Goal: Information Seeking & Learning: Learn about a topic

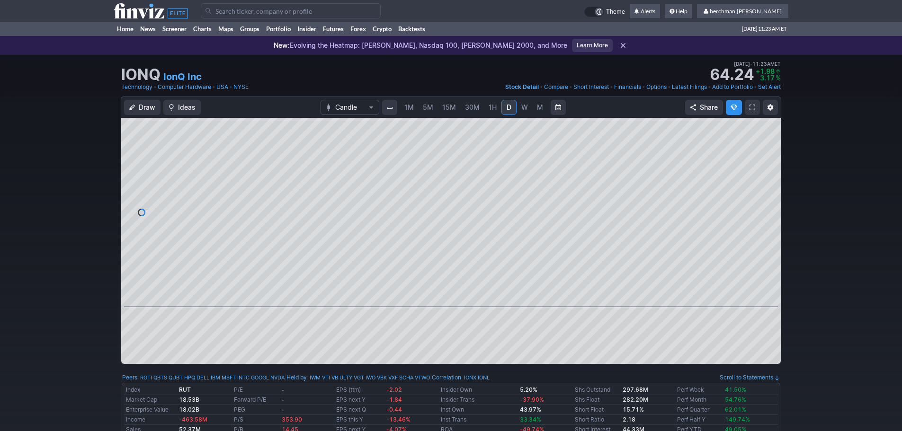
click at [426, 106] on span "5M" at bounding box center [428, 107] width 10 height 8
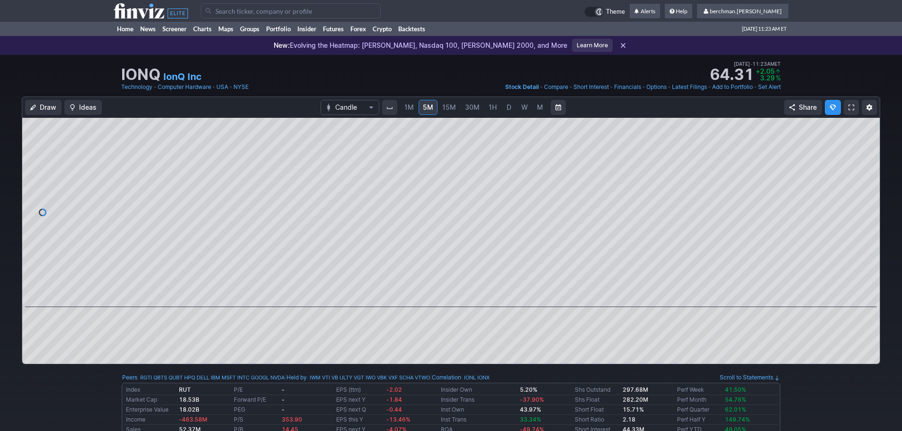
click at [502, 108] on link "D" at bounding box center [508, 107] width 15 height 15
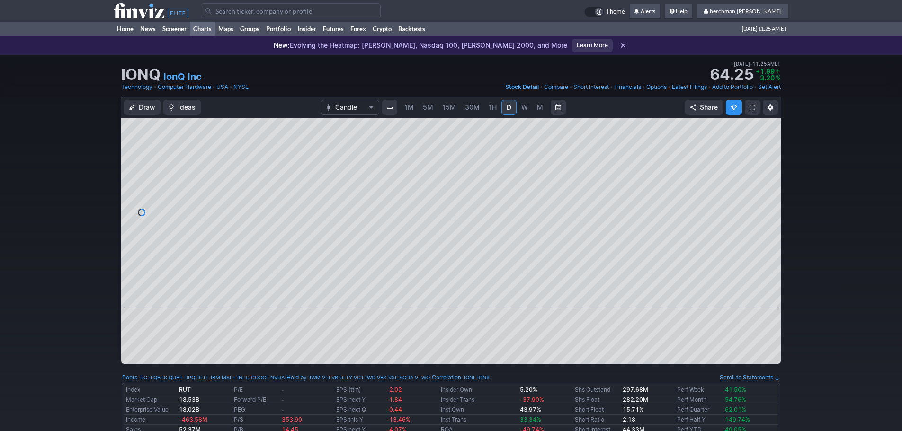
click at [206, 29] on link "Charts" at bounding box center [202, 29] width 25 height 14
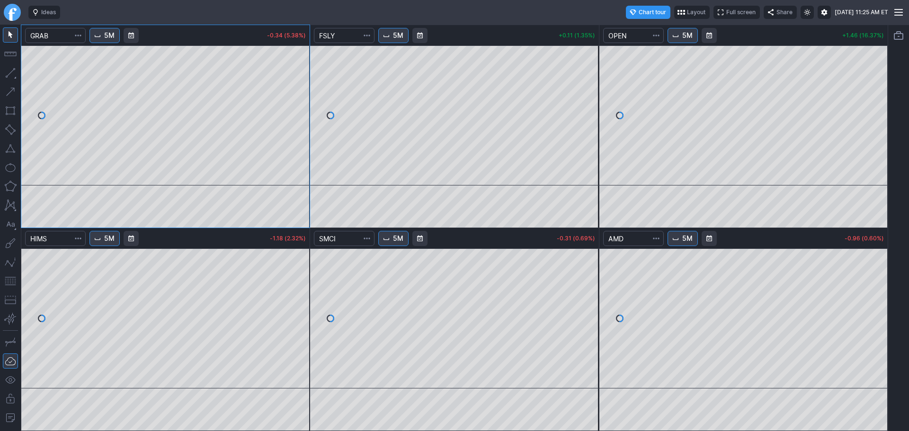
click at [12, 16] on link "Finviz.com" at bounding box center [12, 12] width 17 height 17
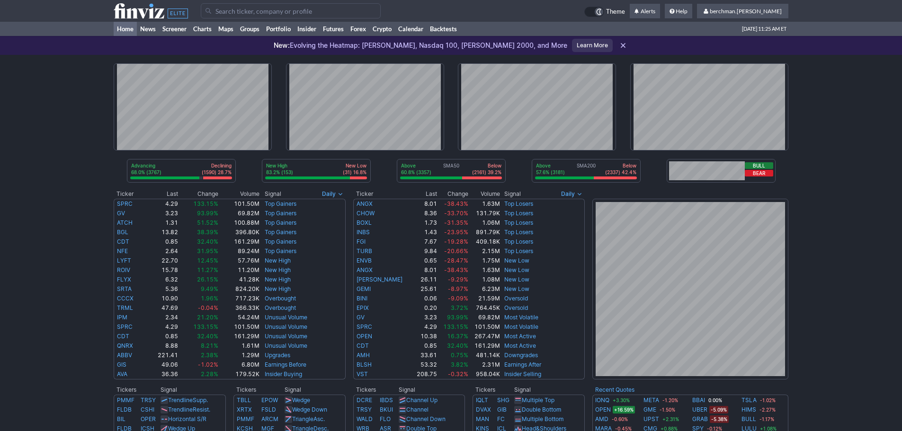
click at [291, 15] on input "Search" at bounding box center [291, 10] width 180 height 15
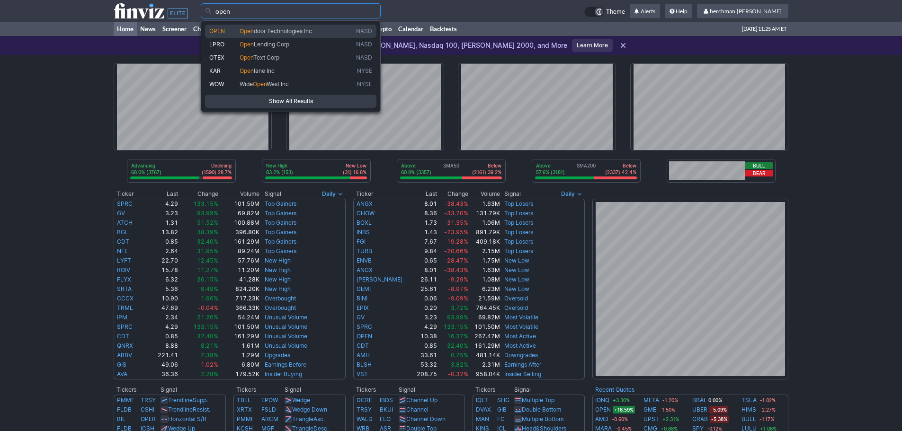
click at [298, 31] on span "door Technologies Inc" at bounding box center [283, 30] width 58 height 7
type input "OPEN"
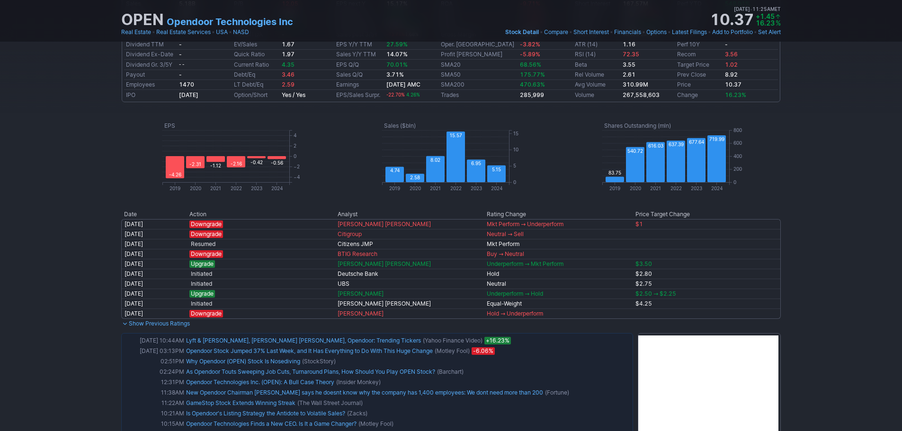
scroll to position [521, 0]
